Goal: Find specific page/section: Find specific page/section

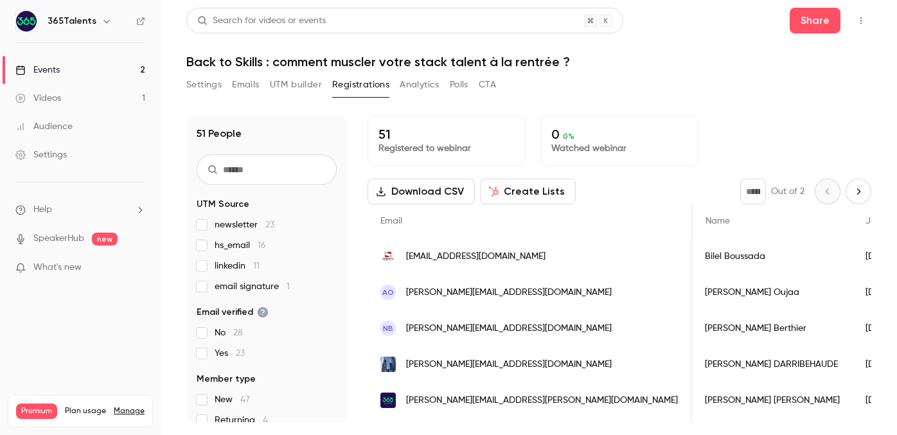
scroll to position [0, 535]
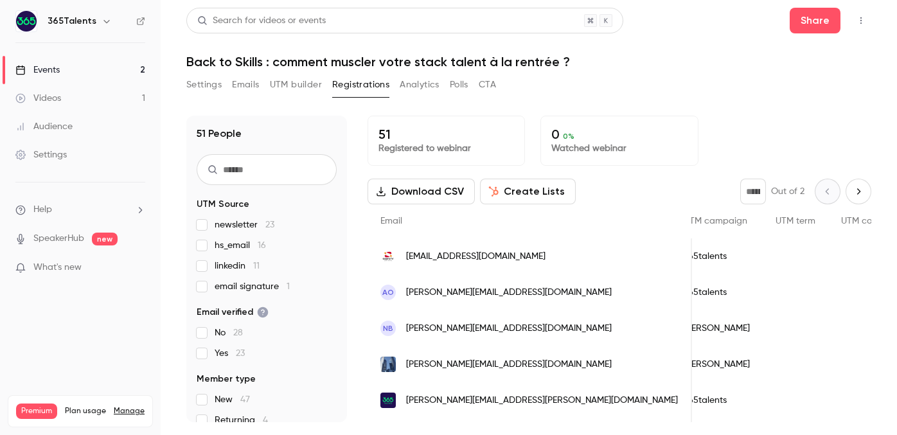
click at [83, 71] on link "Events 2" at bounding box center [80, 70] width 161 height 28
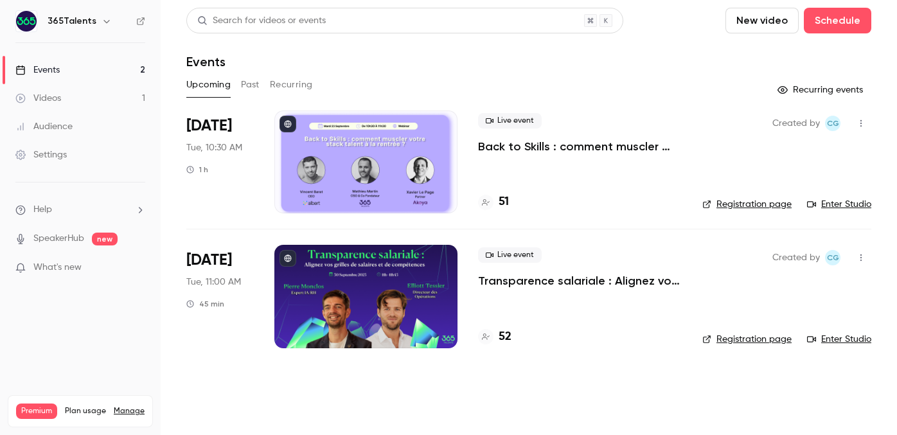
click at [91, 73] on link "Events 2" at bounding box center [80, 70] width 161 height 28
click at [832, 202] on link "Enter Studio" at bounding box center [839, 204] width 64 height 13
click at [505, 198] on h4 "52" at bounding box center [504, 201] width 13 height 17
